Goal: Find specific page/section: Find specific page/section

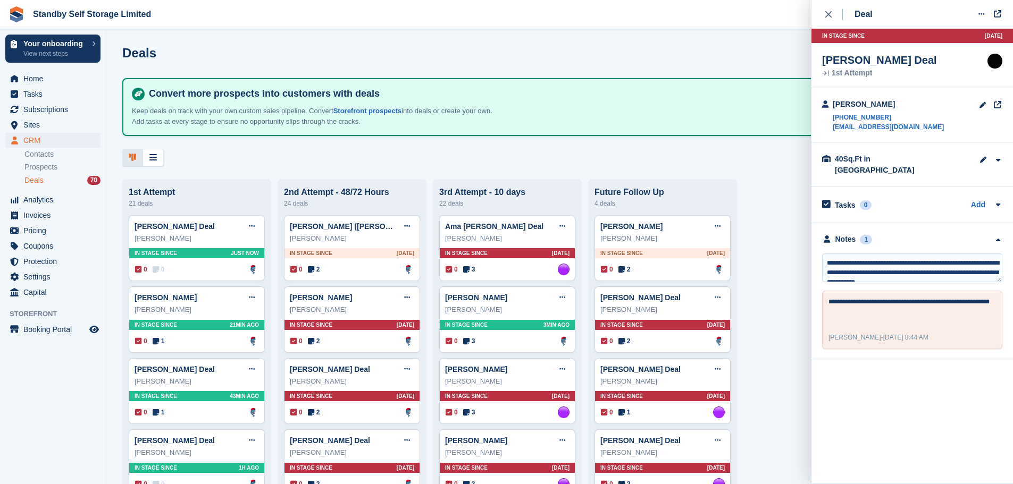
scroll to position [5, 0]
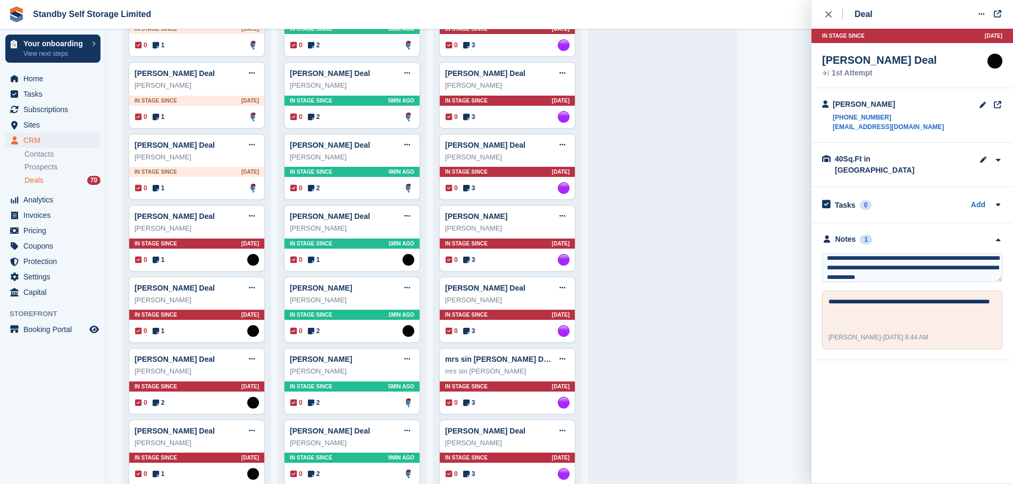
click at [841, 271] on textarea "**********" at bounding box center [912, 268] width 180 height 29
click at [909, 265] on textarea "**********" at bounding box center [912, 268] width 180 height 29
type textarea "**********"
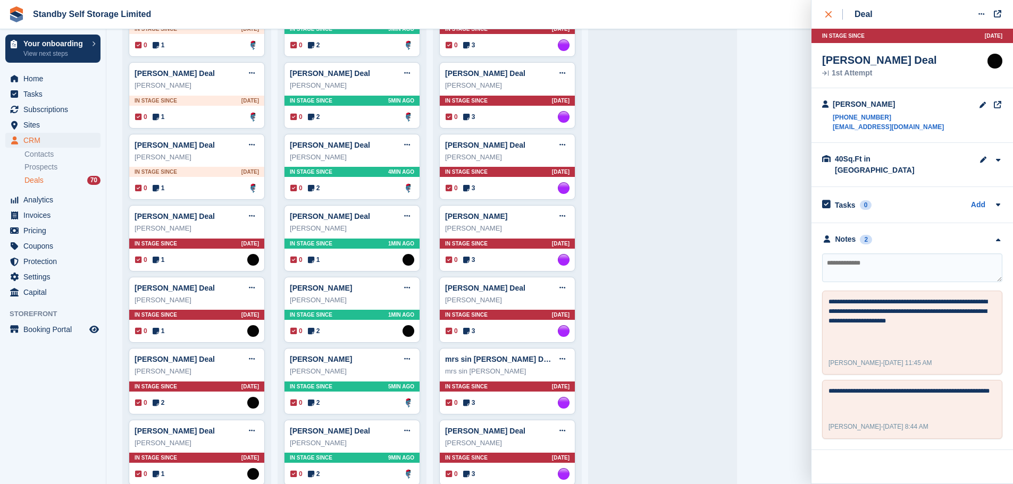
click at [832, 18] on div "close" at bounding box center [834, 14] width 18 height 11
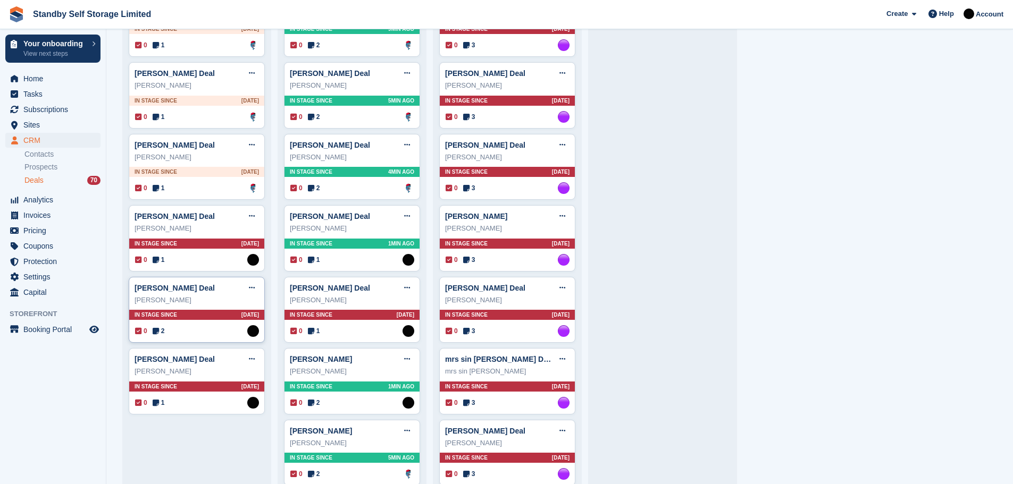
click at [180, 316] on div "In stage since 13D AGO" at bounding box center [196, 315] width 135 height 10
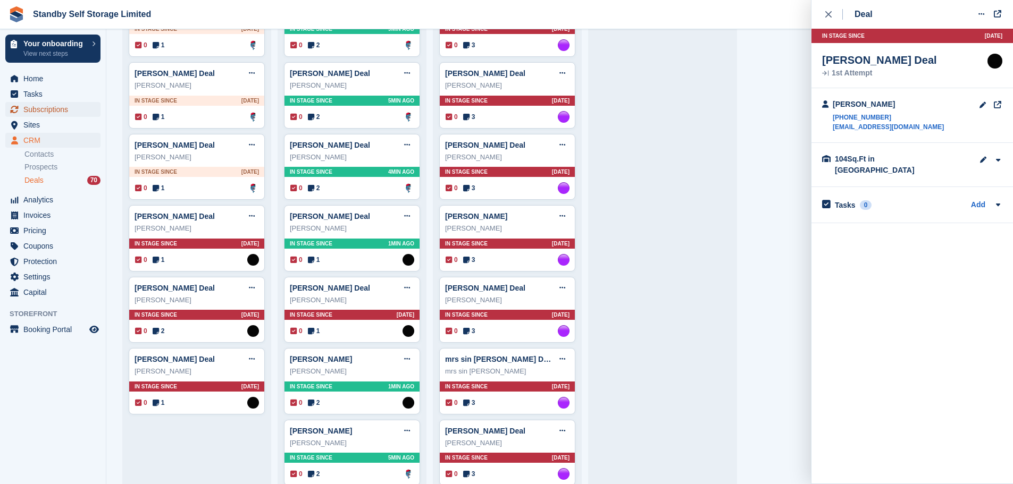
click at [54, 107] on span "Subscriptions" at bounding box center [55, 109] width 64 height 15
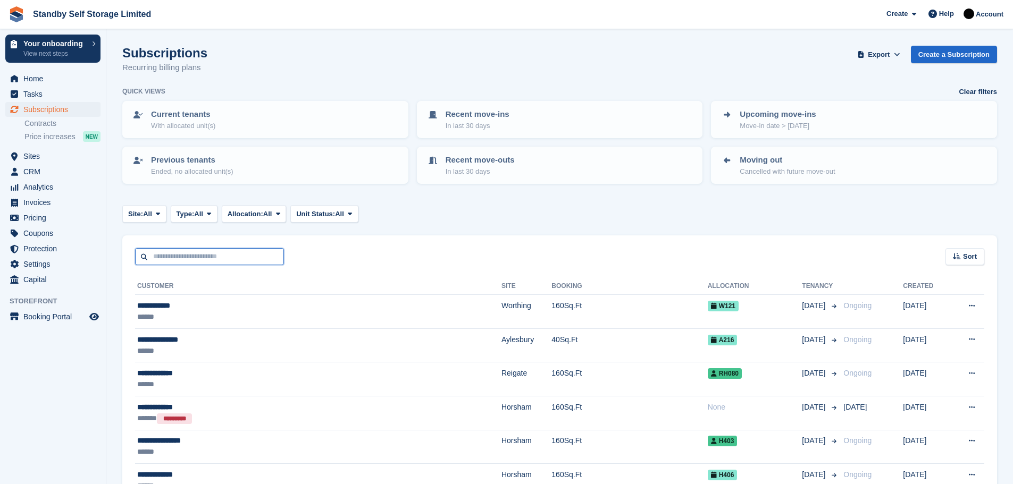
click at [155, 259] on input "text" at bounding box center [209, 257] width 149 height 18
type input "**********"
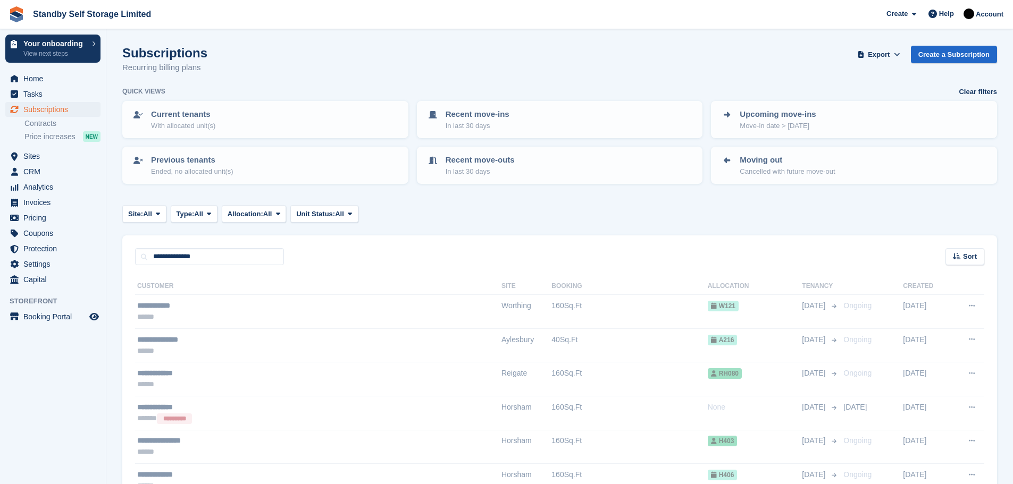
drag, startPoint x: 225, startPoint y: 251, endPoint x: 220, endPoint y: 254, distance: 5.9
click at [30, 152] on span "Sites" at bounding box center [55, 156] width 64 height 15
click at [152, 119] on p "Current tenants" at bounding box center [183, 114] width 64 height 12
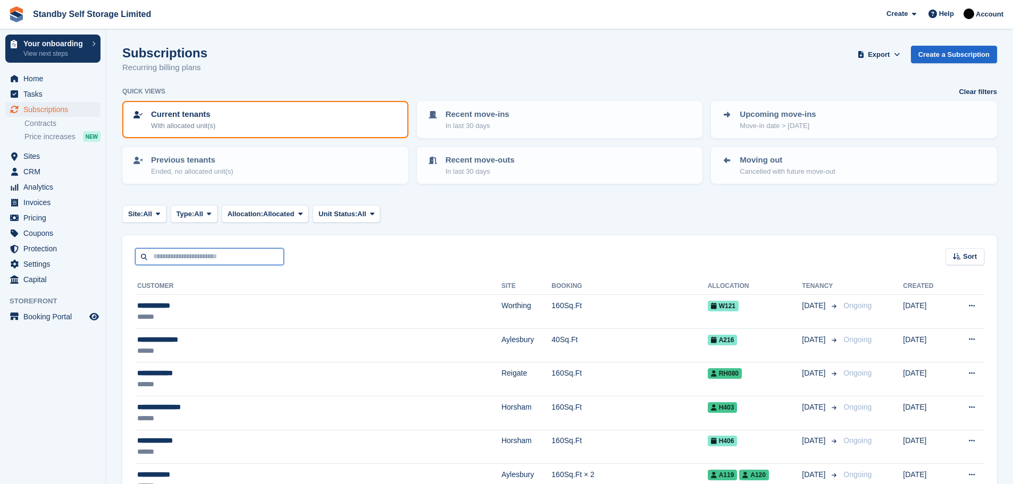
click at [160, 252] on input "text" at bounding box center [209, 257] width 149 height 18
type input "*******"
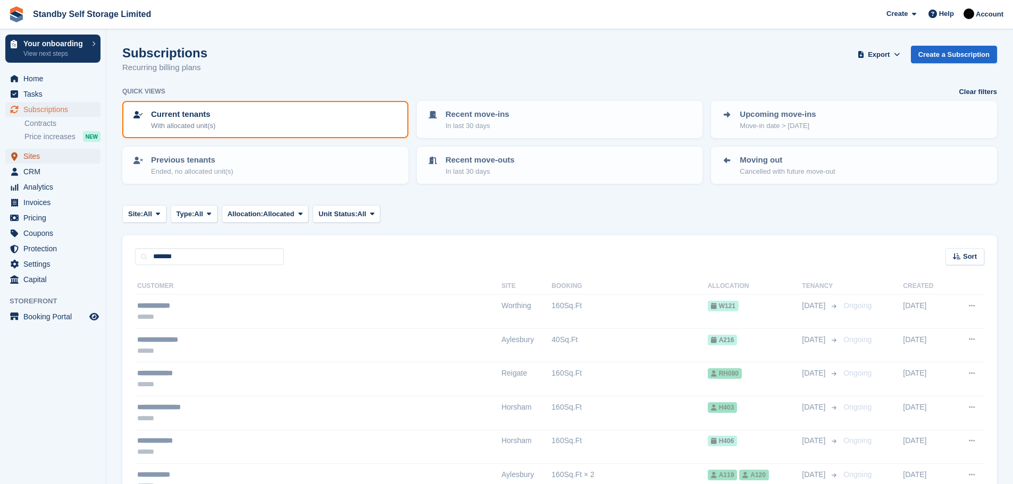
click at [26, 155] on span "Sites" at bounding box center [55, 156] width 64 height 15
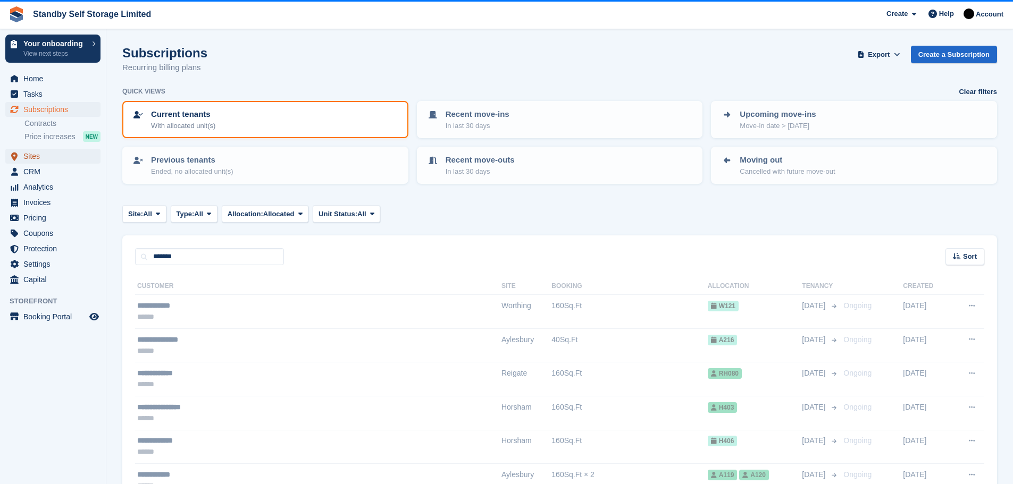
click at [29, 155] on span "Sites" at bounding box center [55, 156] width 64 height 15
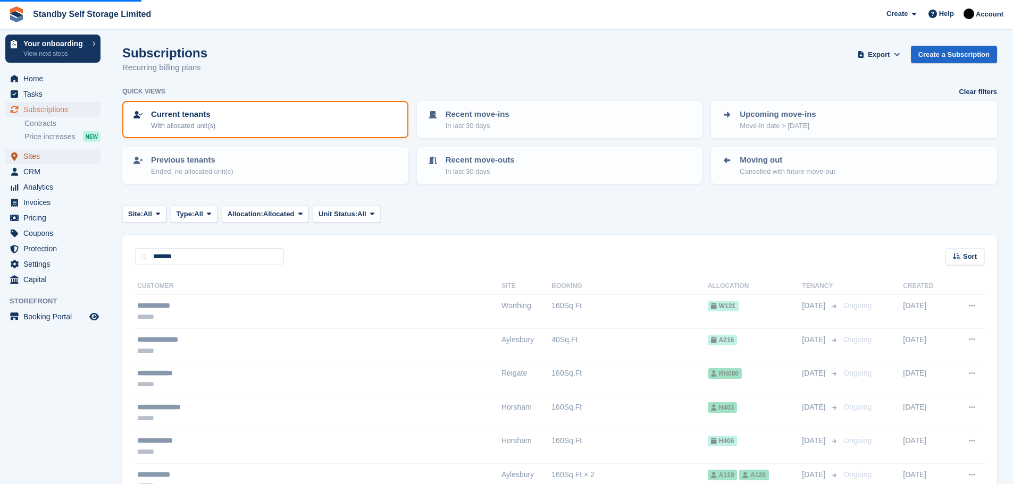
click at [29, 155] on span "Sites" at bounding box center [55, 156] width 64 height 15
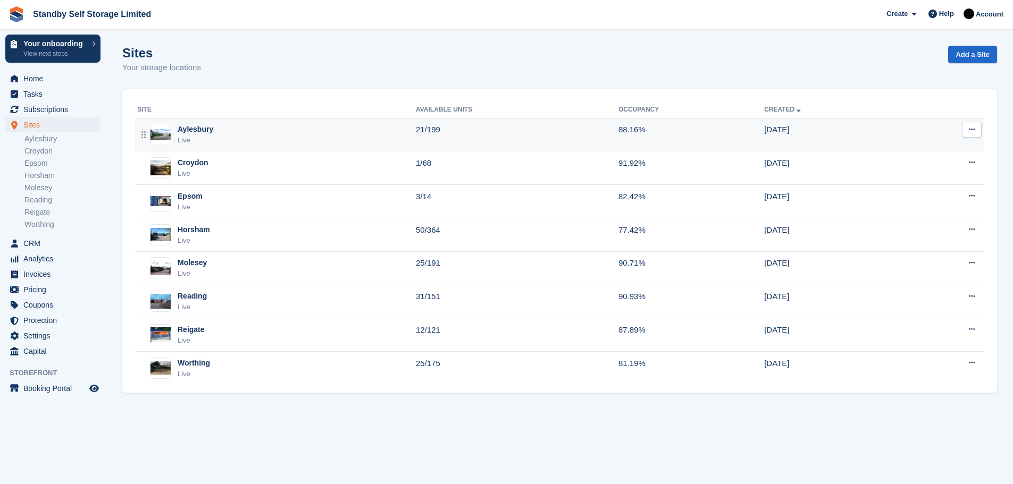
click at [470, 127] on td "21/199" at bounding box center [517, 134] width 203 height 33
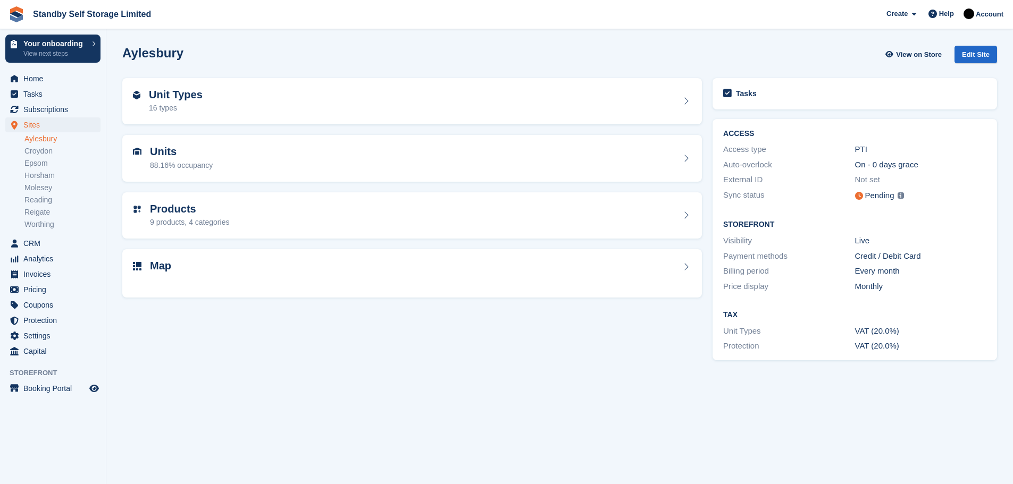
click at [314, 403] on section "Aylesbury View on Store Edit Site Unit Types 16 types Units 88.16% occupancy Pr…" at bounding box center [559, 242] width 906 height 484
click at [44, 137] on link "Aylesbury" at bounding box center [62, 139] width 76 height 10
click at [333, 365] on section "Aylesbury View on Store Edit Site Unit Types 16 types Units 88.16% occupancy Pr…" at bounding box center [559, 242] width 906 height 484
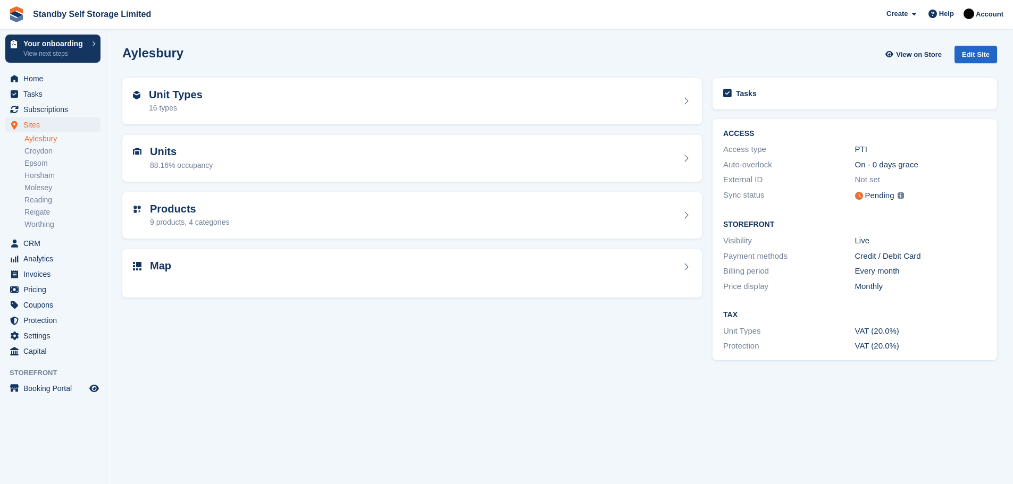
click at [333, 365] on section "Aylesbury View on Store Edit Site Unit Types 16 types Units 88.16% occupancy Pr…" at bounding box center [559, 242] width 906 height 484
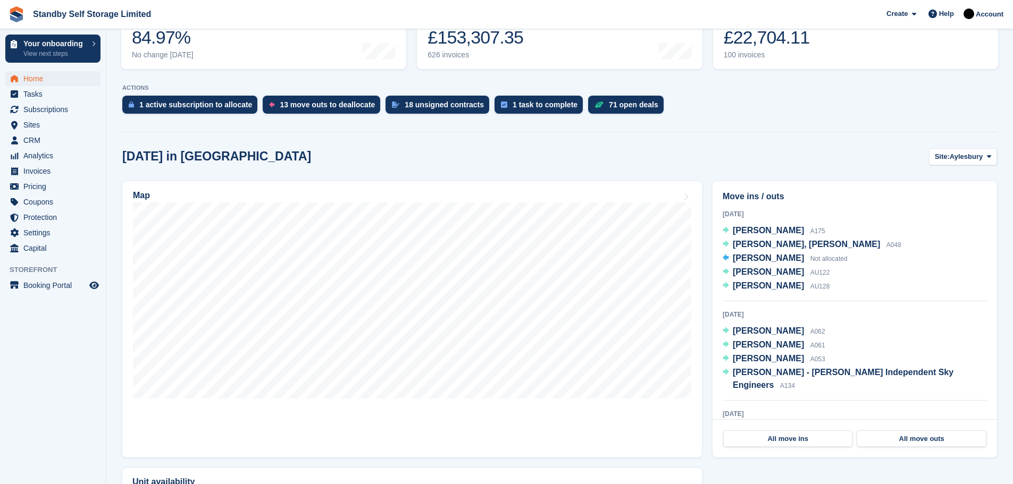
scroll to position [203, 0]
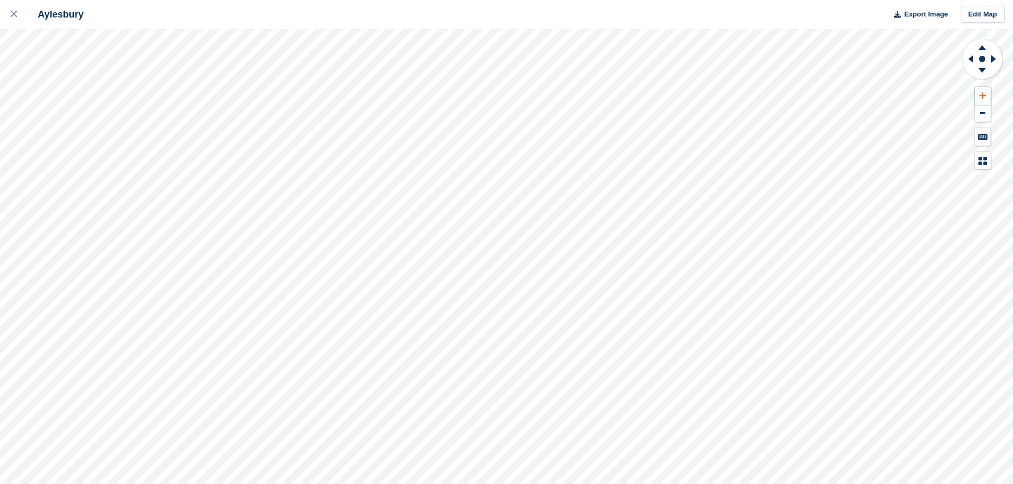
click at [984, 93] on icon at bounding box center [982, 95] width 6 height 7
click at [983, 49] on icon at bounding box center [981, 47] width 7 height 5
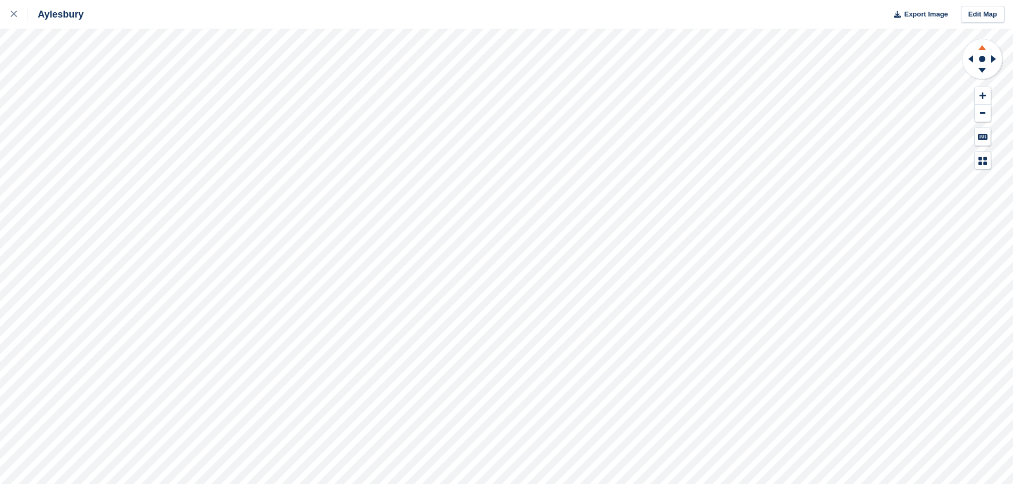
click at [983, 49] on icon at bounding box center [981, 47] width 7 height 5
click at [991, 57] on icon at bounding box center [993, 58] width 5 height 7
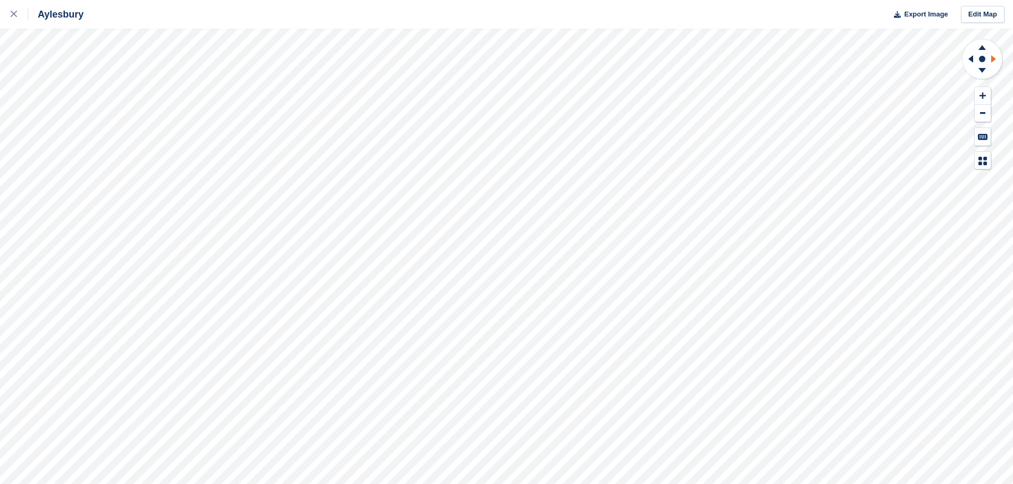
click at [991, 57] on icon at bounding box center [993, 58] width 5 height 7
click at [972, 60] on icon at bounding box center [970, 58] width 5 height 7
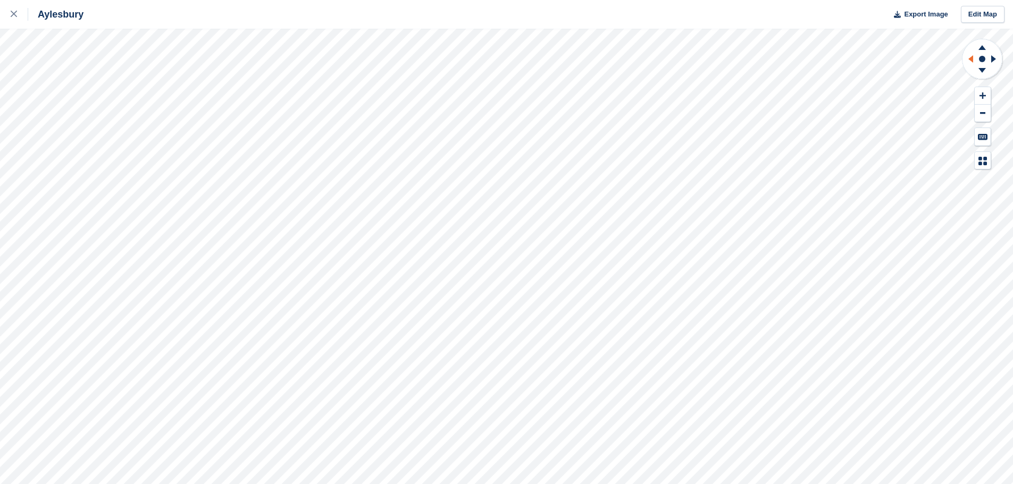
click at [972, 60] on icon at bounding box center [970, 58] width 5 height 7
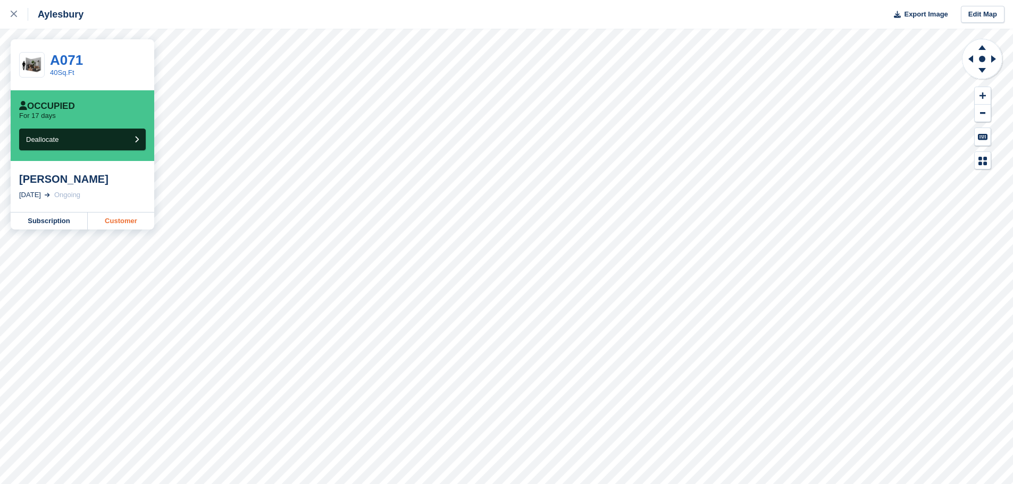
click at [139, 224] on link "Customer" at bounding box center [121, 221] width 66 height 17
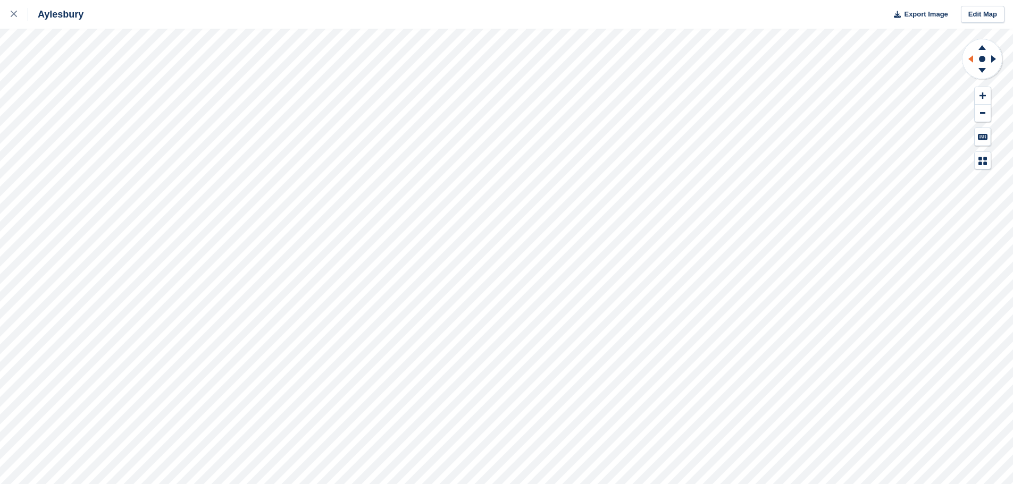
click at [972, 61] on icon at bounding box center [970, 58] width 5 height 7
